Goal: Information Seeking & Learning: Learn about a topic

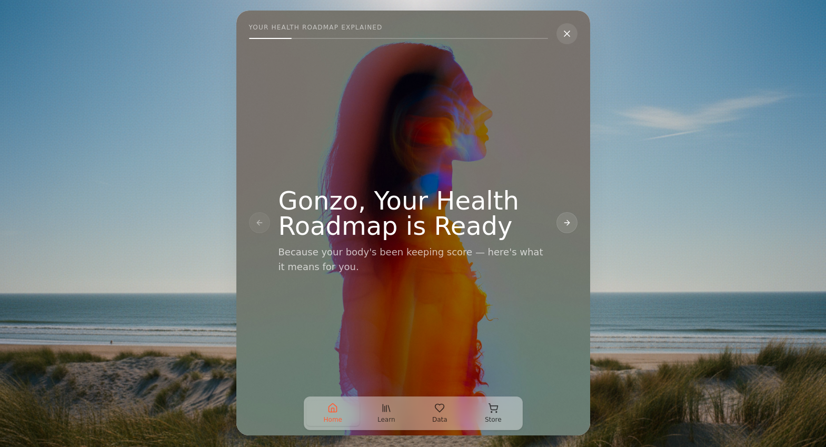
click at [573, 224] on button at bounding box center [566, 222] width 21 height 21
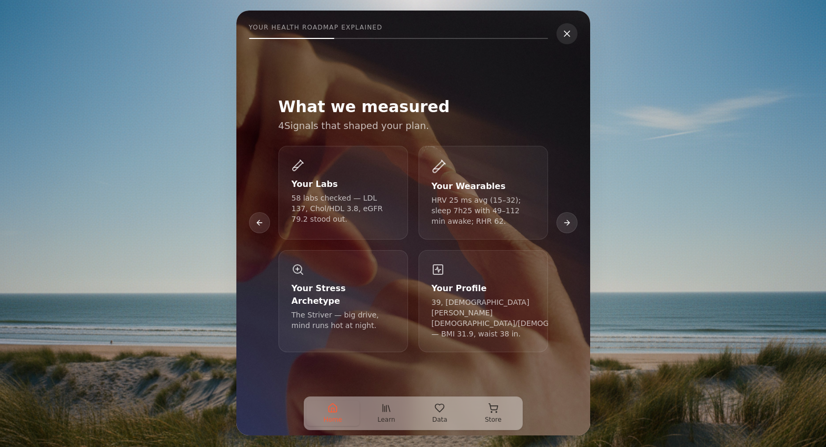
click at [572, 225] on button at bounding box center [566, 222] width 21 height 21
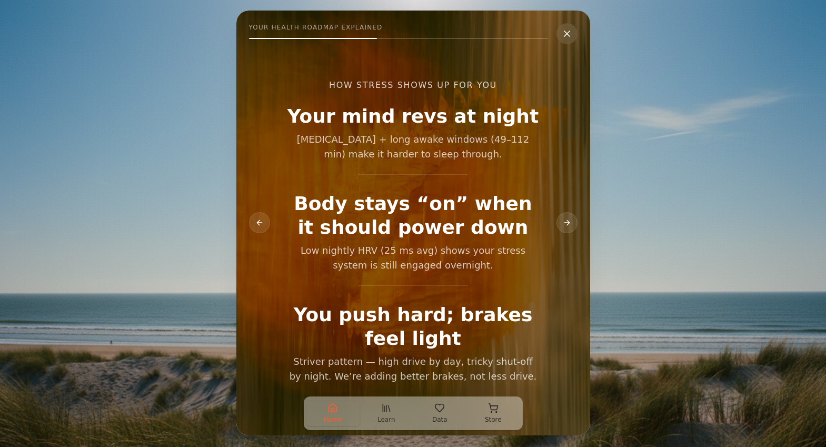
click at [572, 225] on button at bounding box center [566, 222] width 21 height 21
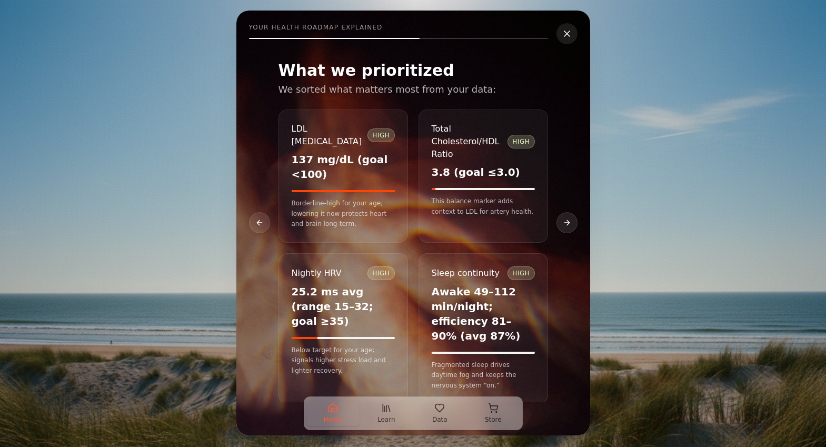
click at [572, 225] on button at bounding box center [566, 222] width 21 height 21
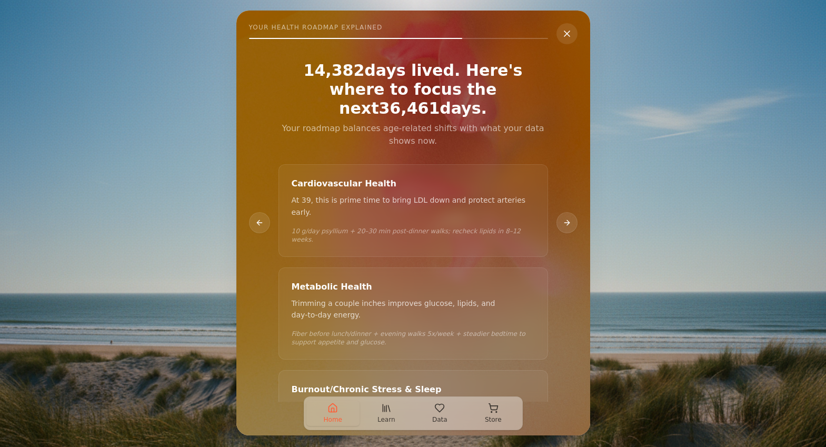
click at [567, 223] on button at bounding box center [566, 222] width 21 height 21
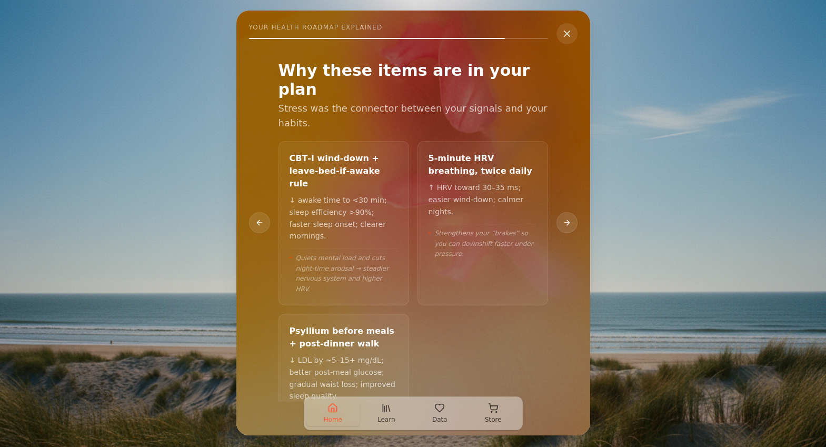
click at [567, 223] on button at bounding box center [566, 222] width 21 height 21
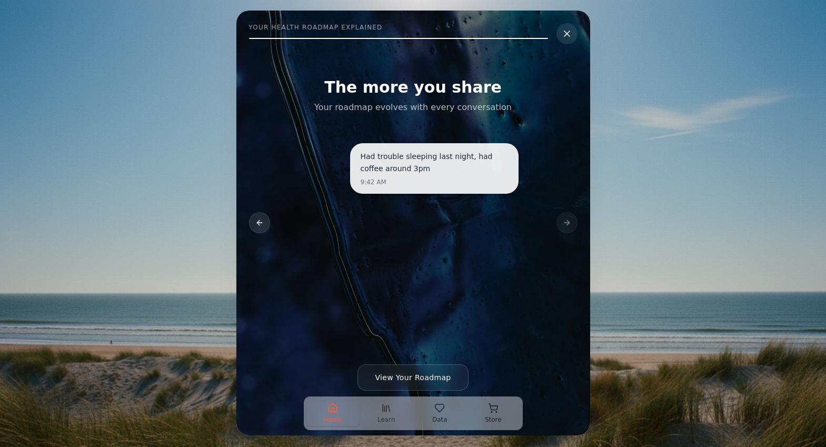
click at [254, 218] on button at bounding box center [259, 222] width 21 height 21
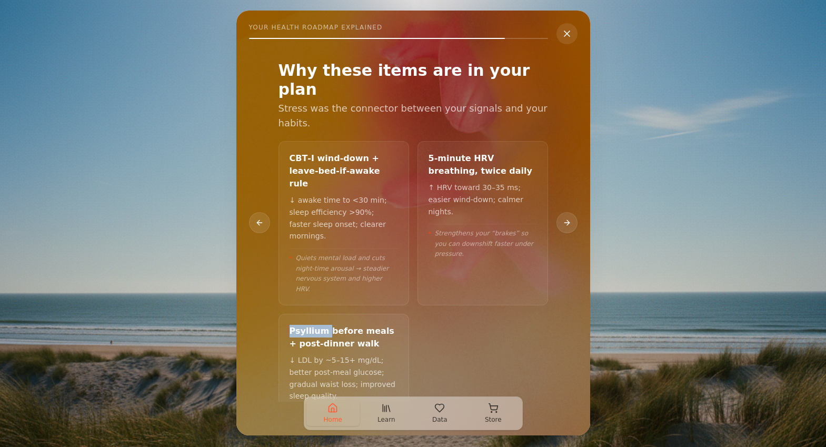
drag, startPoint x: 289, startPoint y: 266, endPoint x: 325, endPoint y: 267, distance: 36.3
click at [325, 325] on div "Psyllium before meals + post‑dinner walk" at bounding box center [343, 337] width 108 height 25
copy div "Psyllium"
